Goal: Task Accomplishment & Management: Use online tool/utility

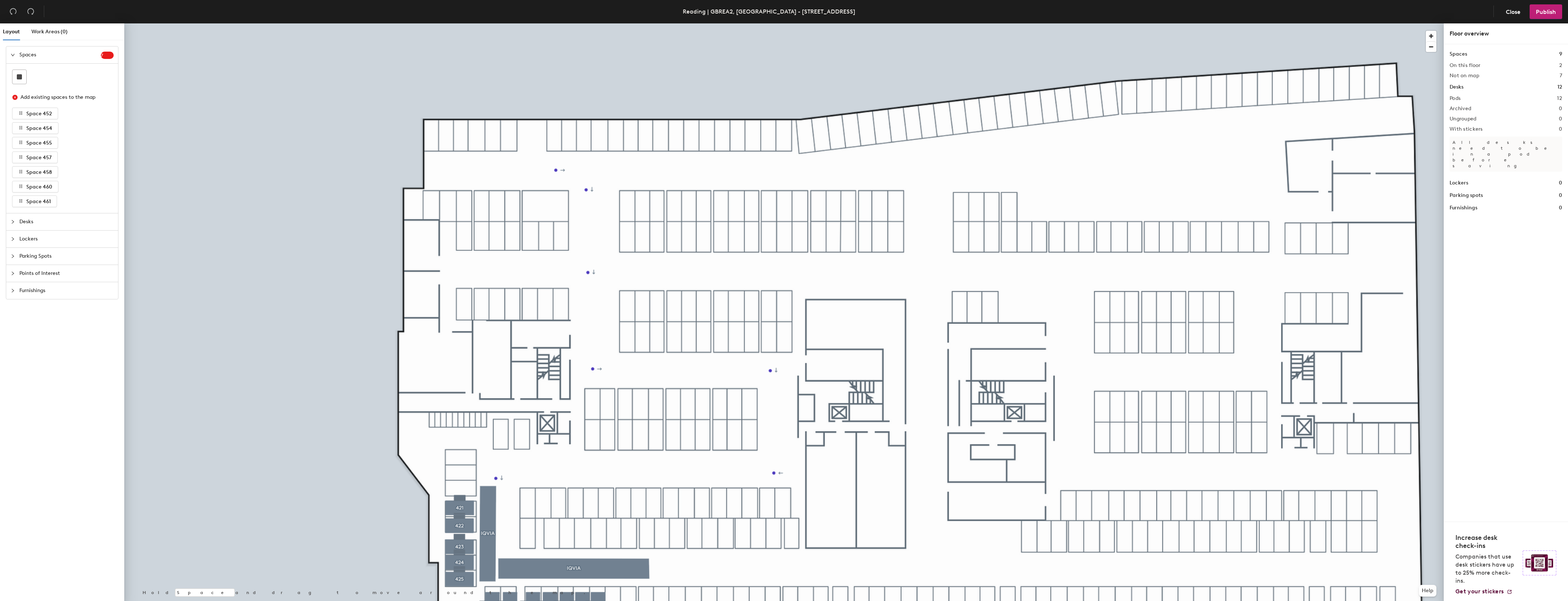
click at [581, 24] on div at bounding box center [784, 24] width 1320 height 0
click at [605, 24] on div at bounding box center [784, 24] width 1320 height 0
click at [574, 24] on div at bounding box center [784, 24] width 1320 height 0
click at [22, 75] on rect at bounding box center [19, 76] width 5 height 5
click at [22, 76] on rect at bounding box center [19, 76] width 5 height 5
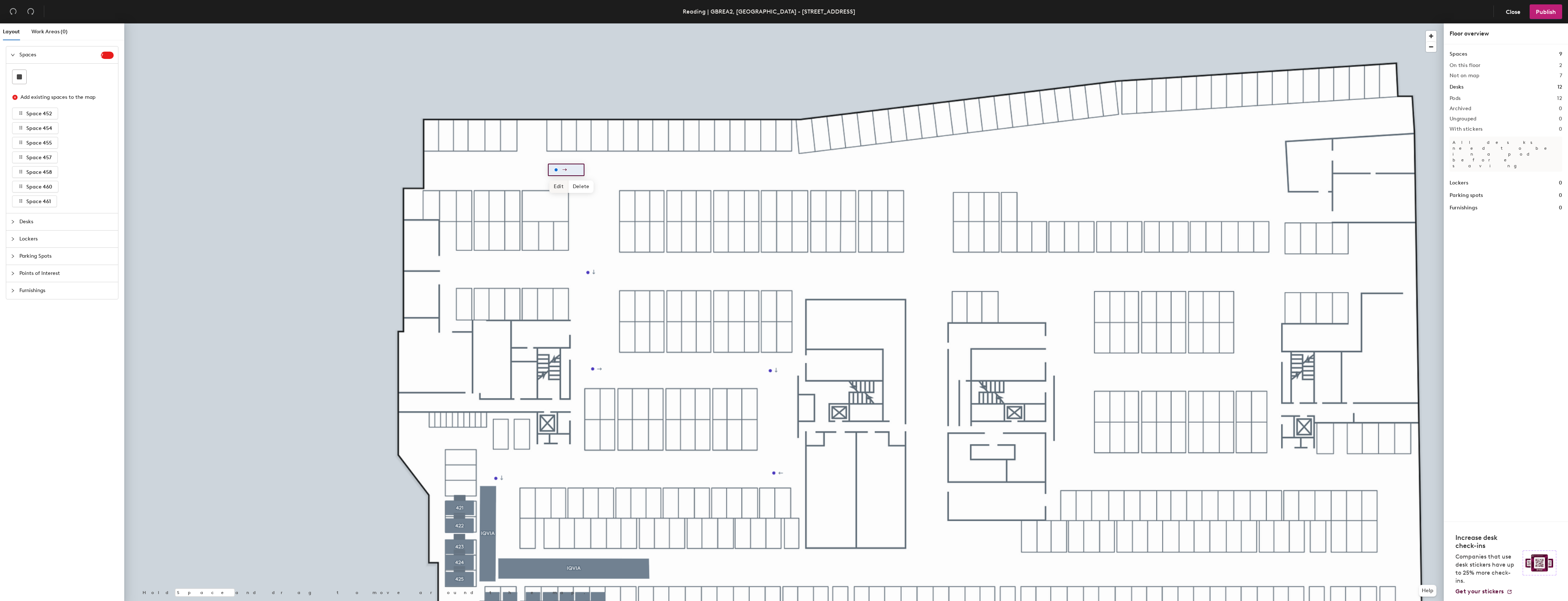
click at [560, 184] on span "Edit" at bounding box center [559, 186] width 19 height 12
click at [569, 171] on input at bounding box center [571, 169] width 24 height 10
click at [18, 10] on button "button" at bounding box center [13, 12] width 15 height 15
click at [11, 56] on icon "expanded" at bounding box center [12, 55] width 5 height 5
click at [11, 56] on icon "collapsed" at bounding box center [12, 55] width 5 height 5
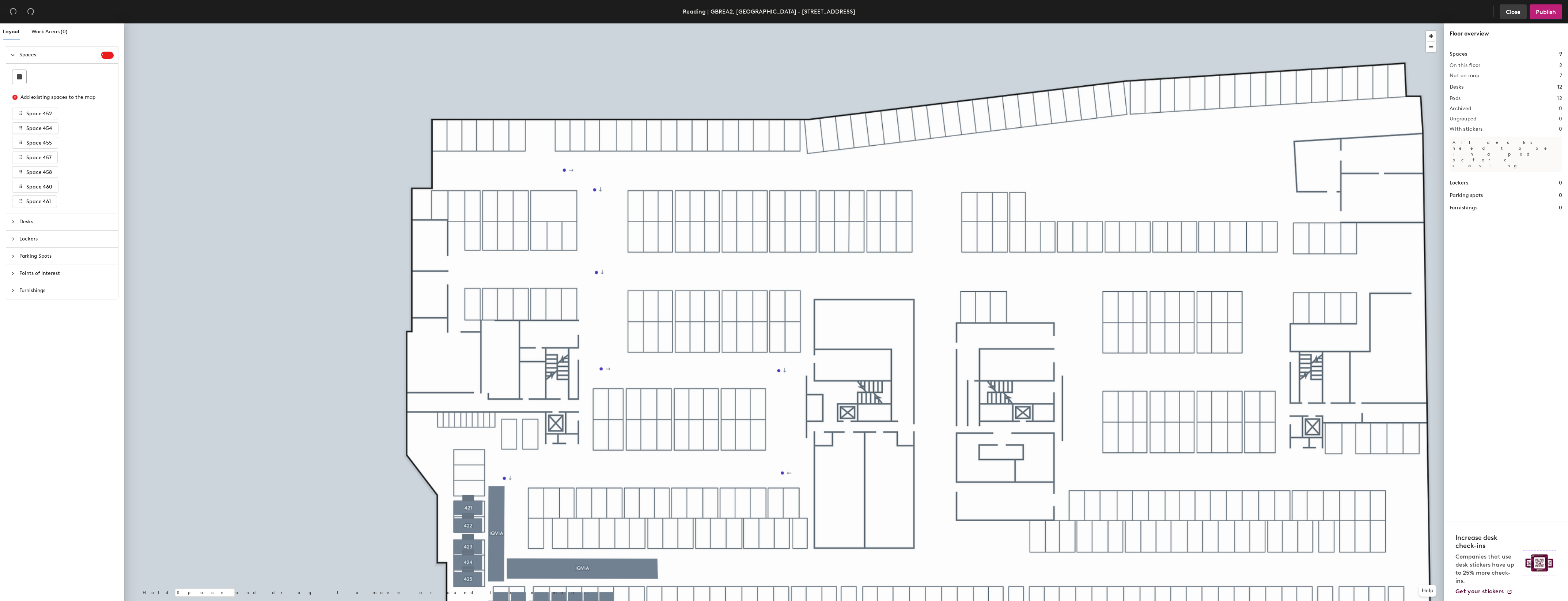
click at [1510, 9] on span "Close" at bounding box center [1514, 11] width 15 height 7
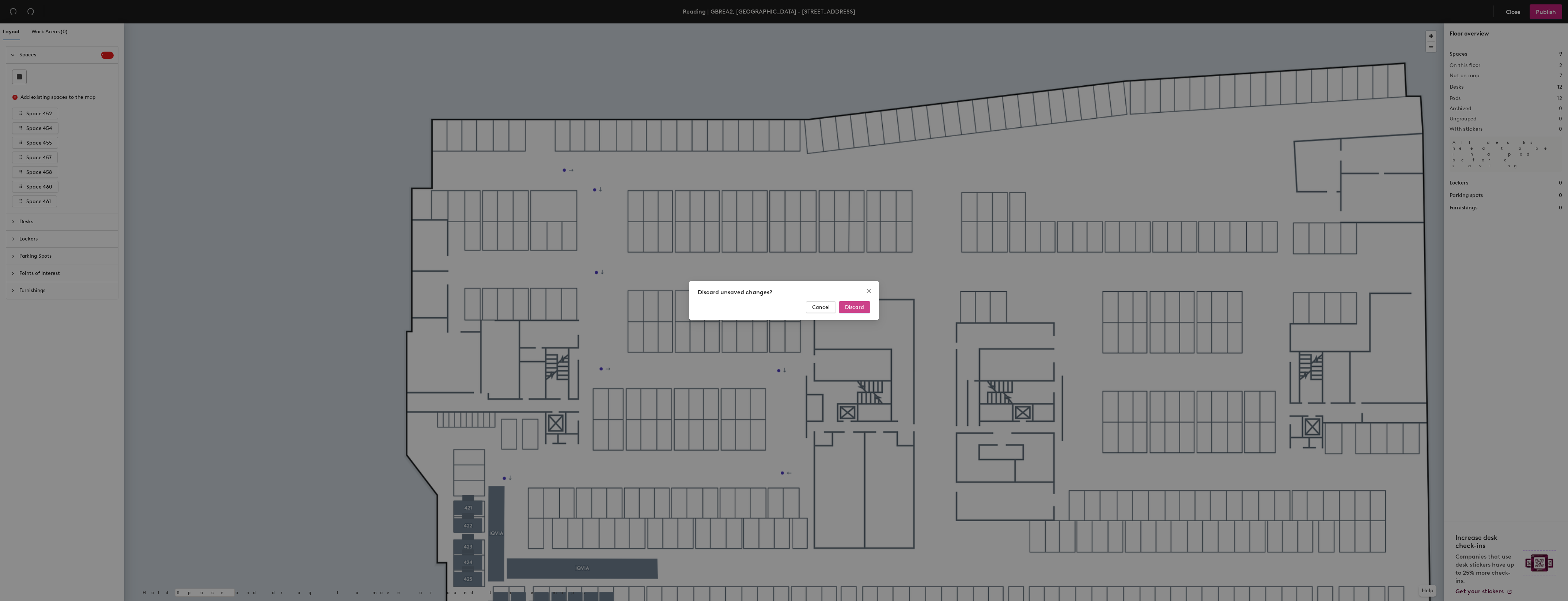
click at [856, 309] on span "Discard" at bounding box center [854, 307] width 19 height 7
